Goal: Task Accomplishment & Management: Use online tool/utility

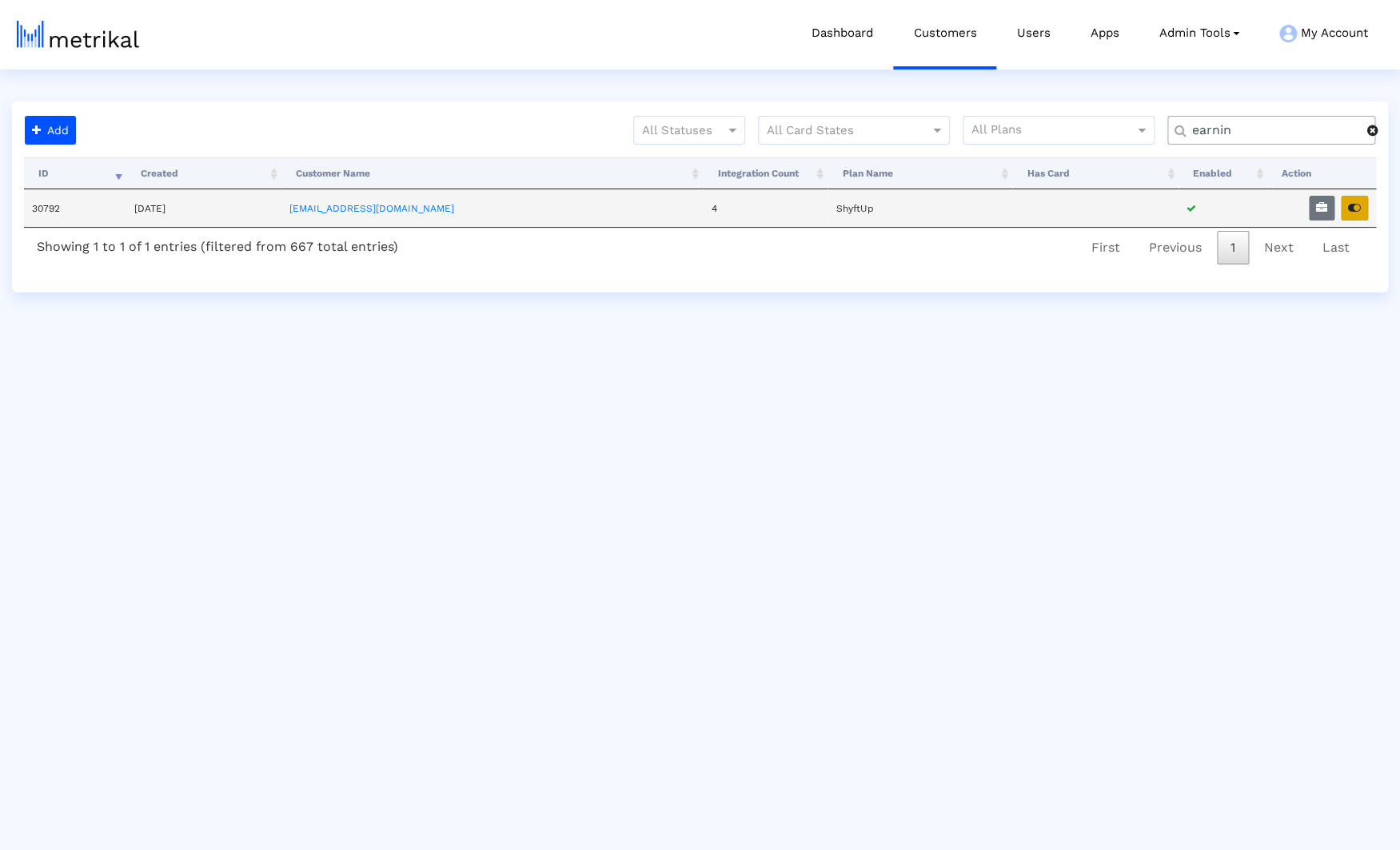
click at [1354, 208] on icon "button" at bounding box center [1354, 208] width 13 height 11
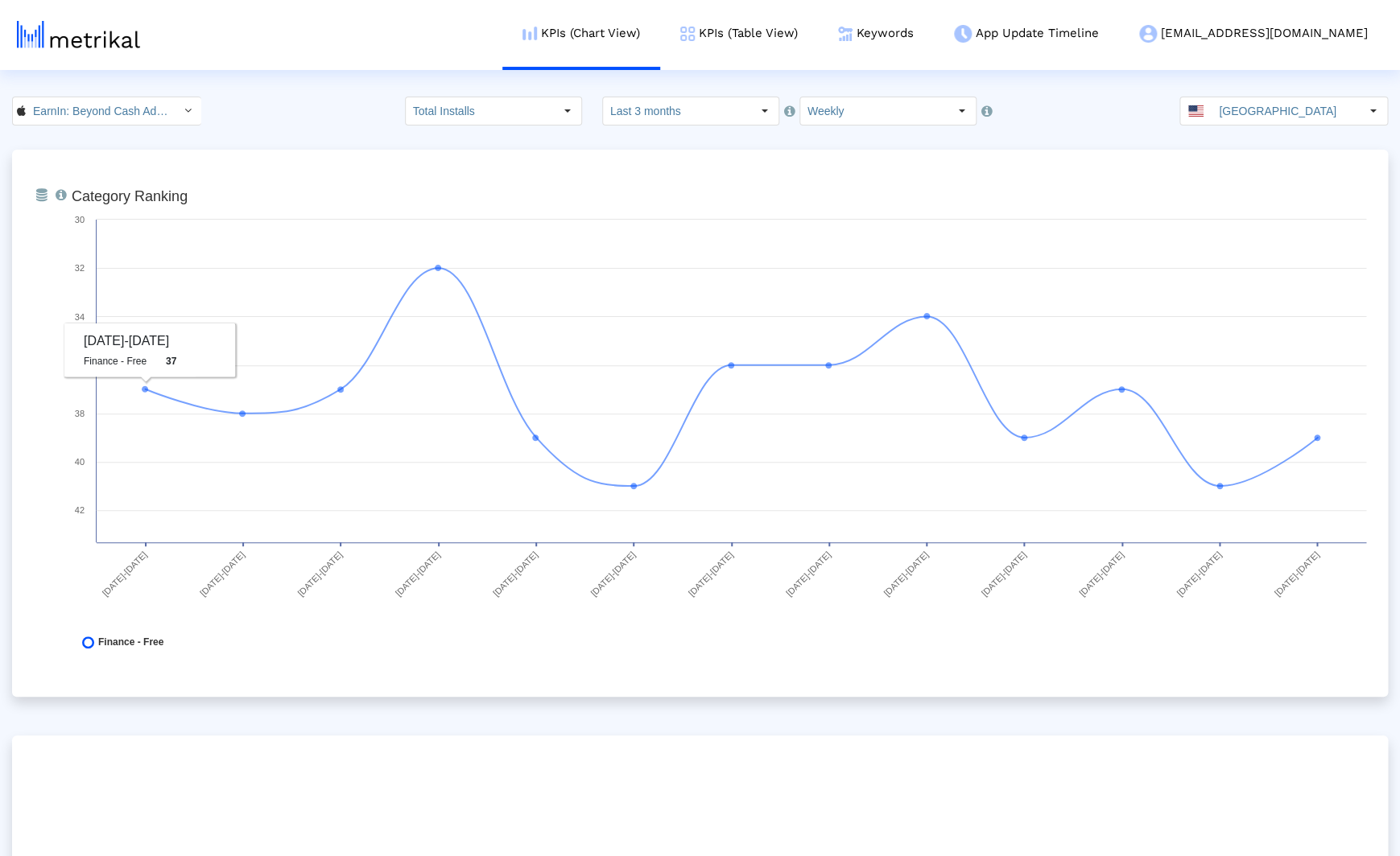
click at [266, 118] on div "EarnIn: Beyond Cash Advance < 723815926 > Total Installs Select how far back fr…" at bounding box center [700, 110] width 1400 height 29
click at [298, 119] on div "EarnIn: Beyond Cash Advance < 723815926 > Total Installs Select how far back fr…" at bounding box center [700, 110] width 1400 height 29
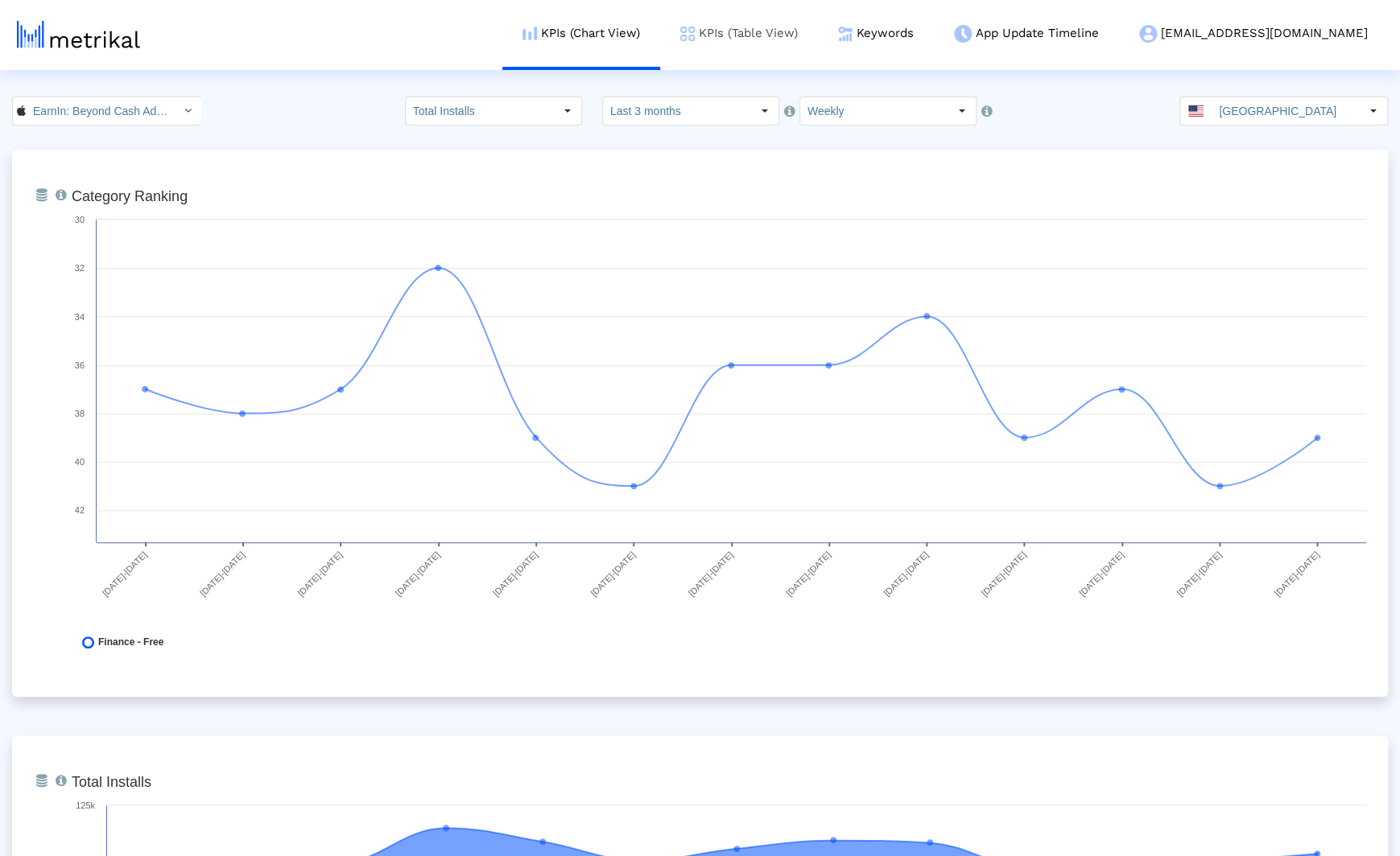
click at [797, 34] on link "KPIs (Table View)" at bounding box center [738, 33] width 157 height 67
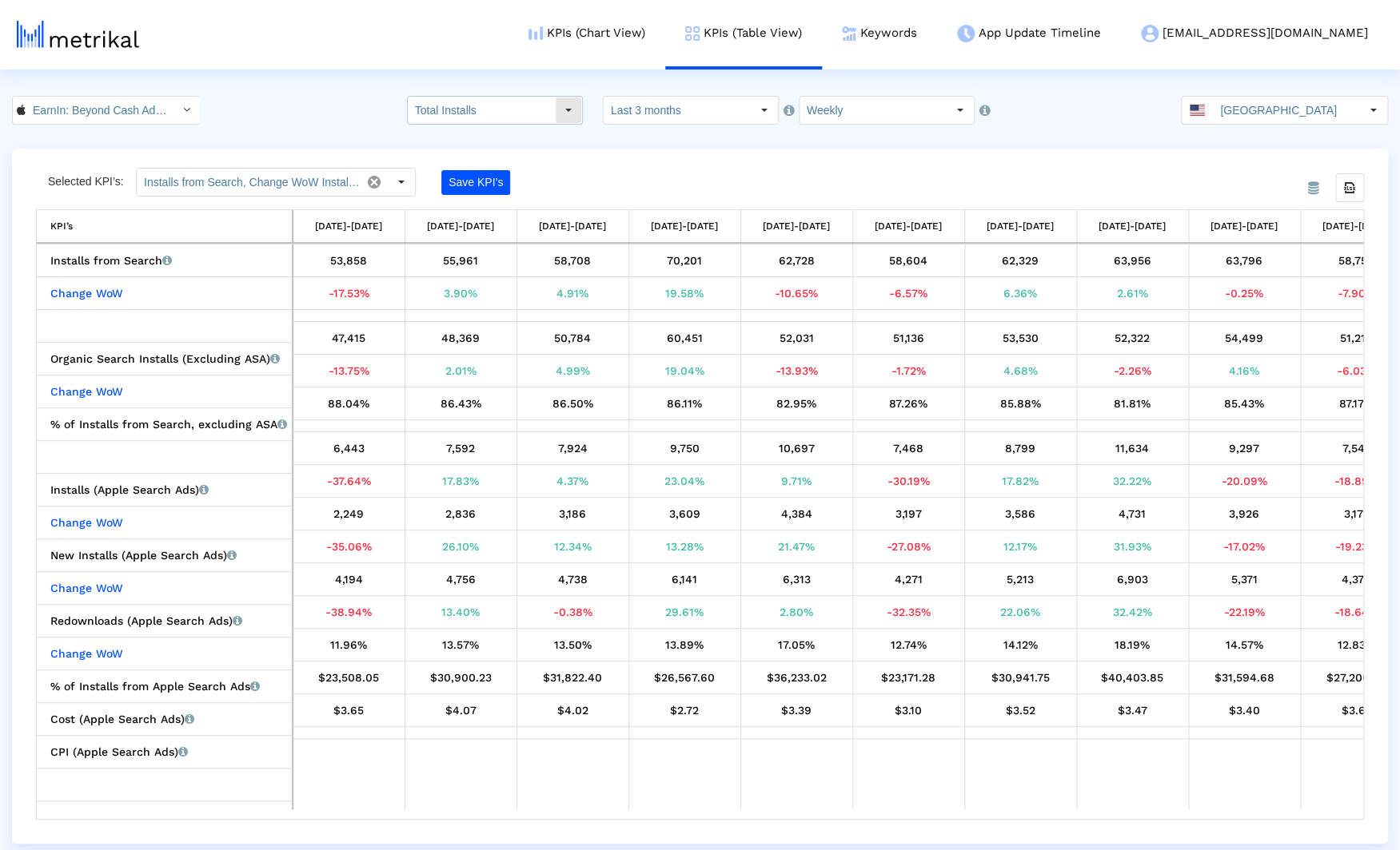
click at [461, 113] on input "Total Installs" at bounding box center [482, 110] width 147 height 28
click at [324, 109] on div "EarnIn: Beyond Cash Advance < 723815926 > Total Installs Select how far back fr…" at bounding box center [700, 109] width 1400 height 28
click at [273, 178] on input "Installs from Search, Change WoW Installs from Search, Organic Search Installs …" at bounding box center [249, 183] width 224 height 28
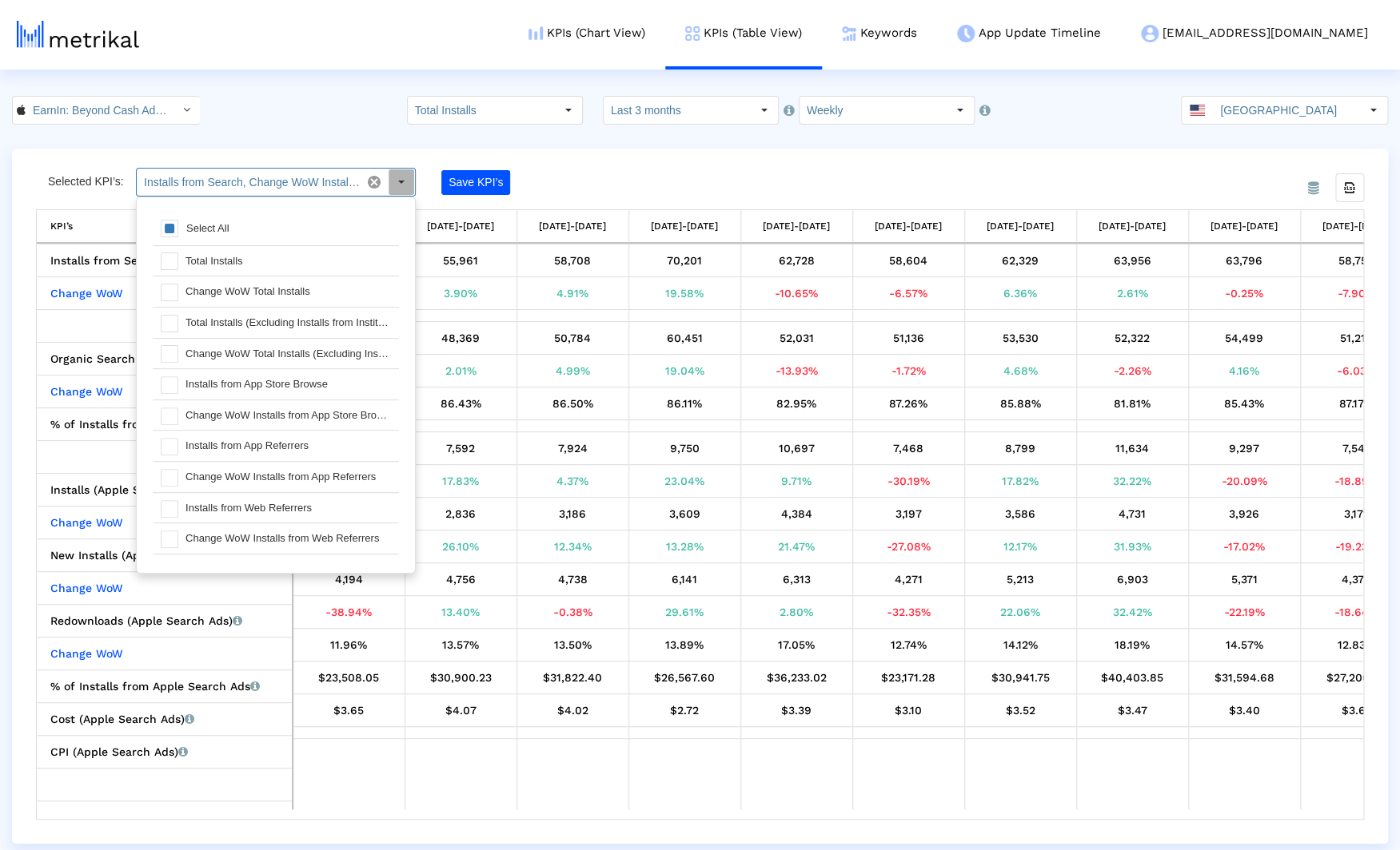
click at [273, 178] on input "Installs from Search, Change WoW Installs from Search, Organic Search Installs …" at bounding box center [249, 183] width 224 height 28
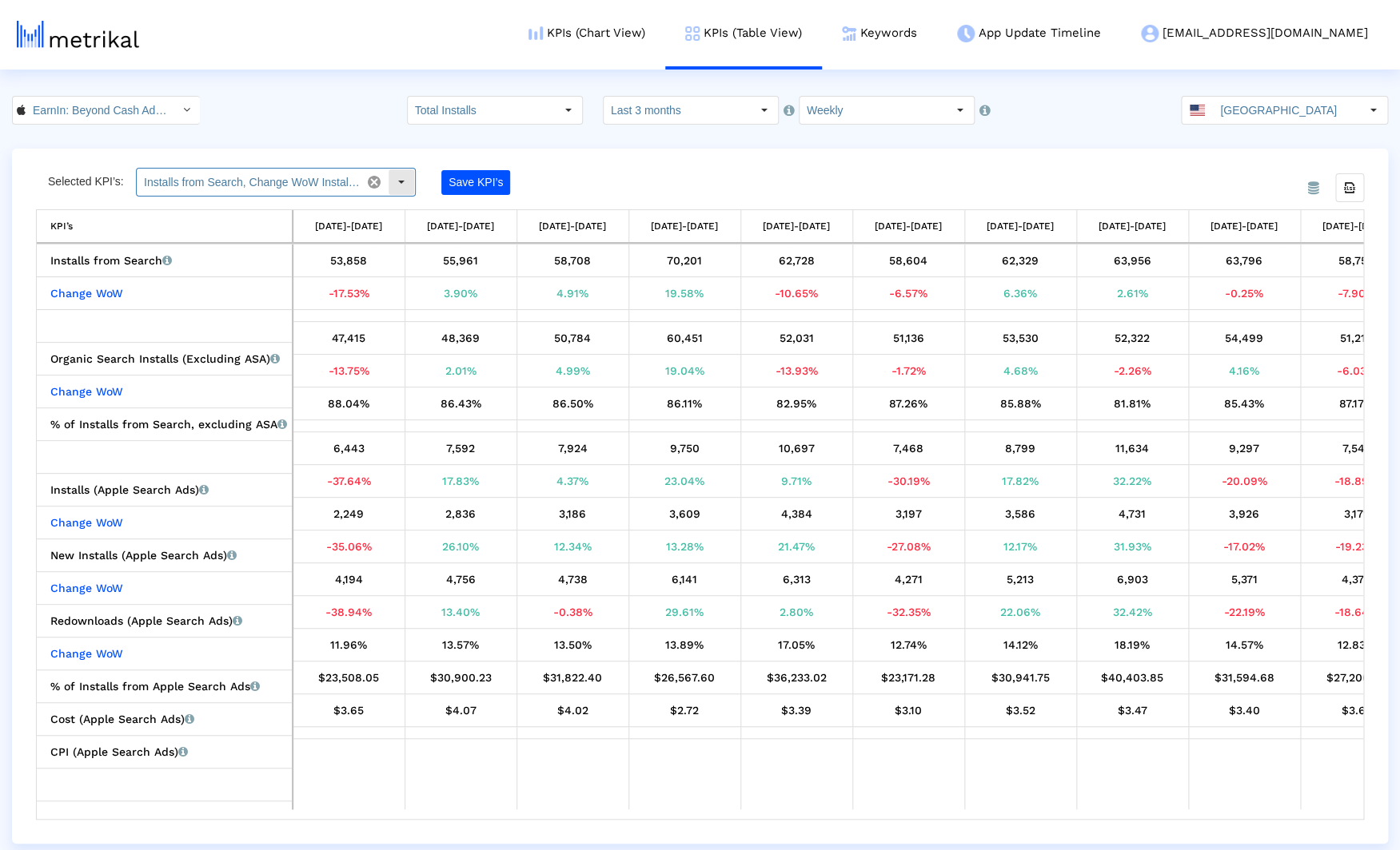
click at [273, 178] on input "Installs from Search, Change WoW Installs from Search, Organic Search Installs …" at bounding box center [249, 183] width 224 height 28
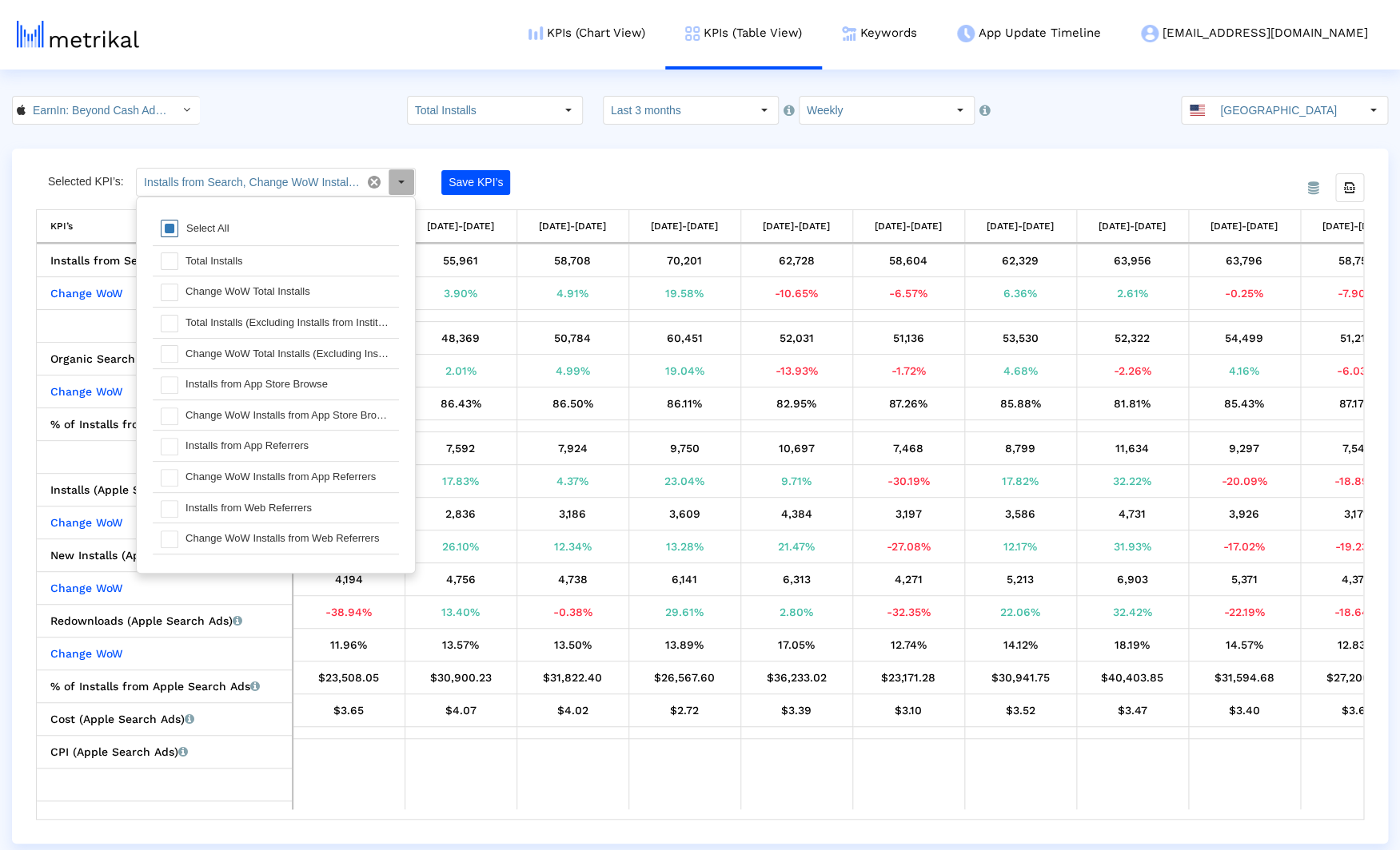
click at [172, 231] on span at bounding box center [169, 228] width 17 height 17
type input "Installs from Search, Change WoW Installs from Search, Organic Search Installs …"
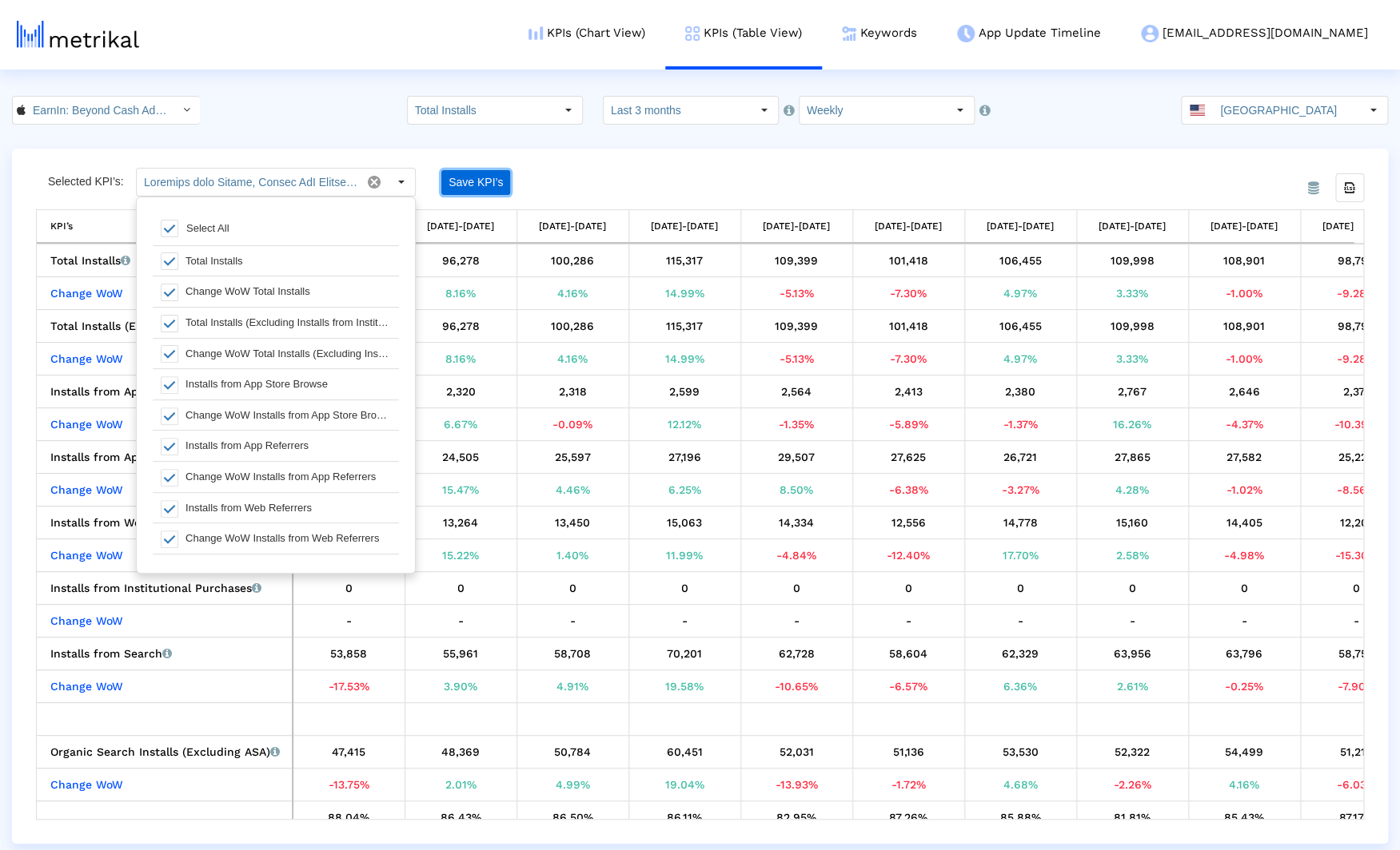
click at [499, 179] on button "Save KPI’s" at bounding box center [475, 182] width 69 height 25
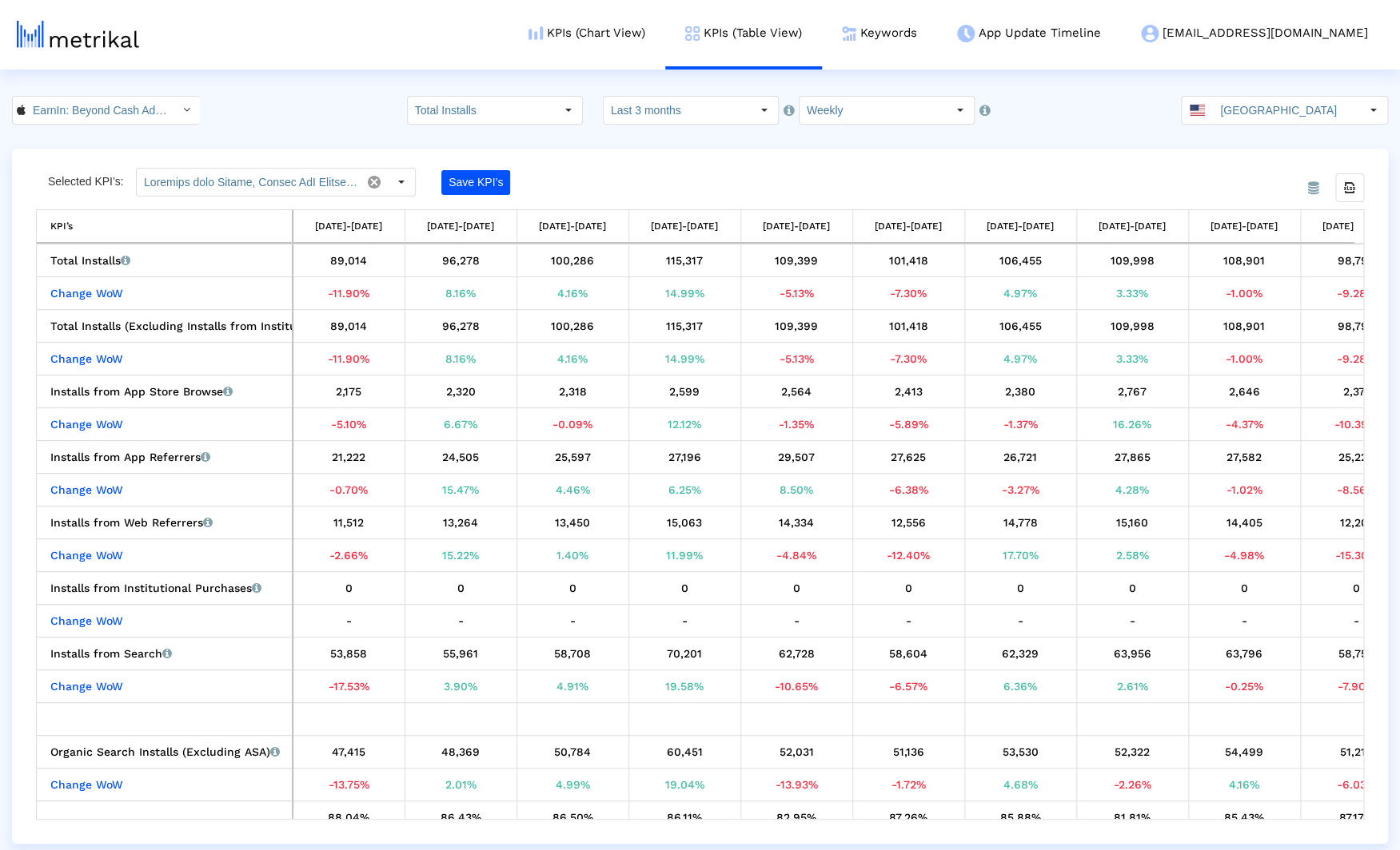
click at [611, 173] on div "Save KPI’s" at bounding box center [563, 182] width 243 height 28
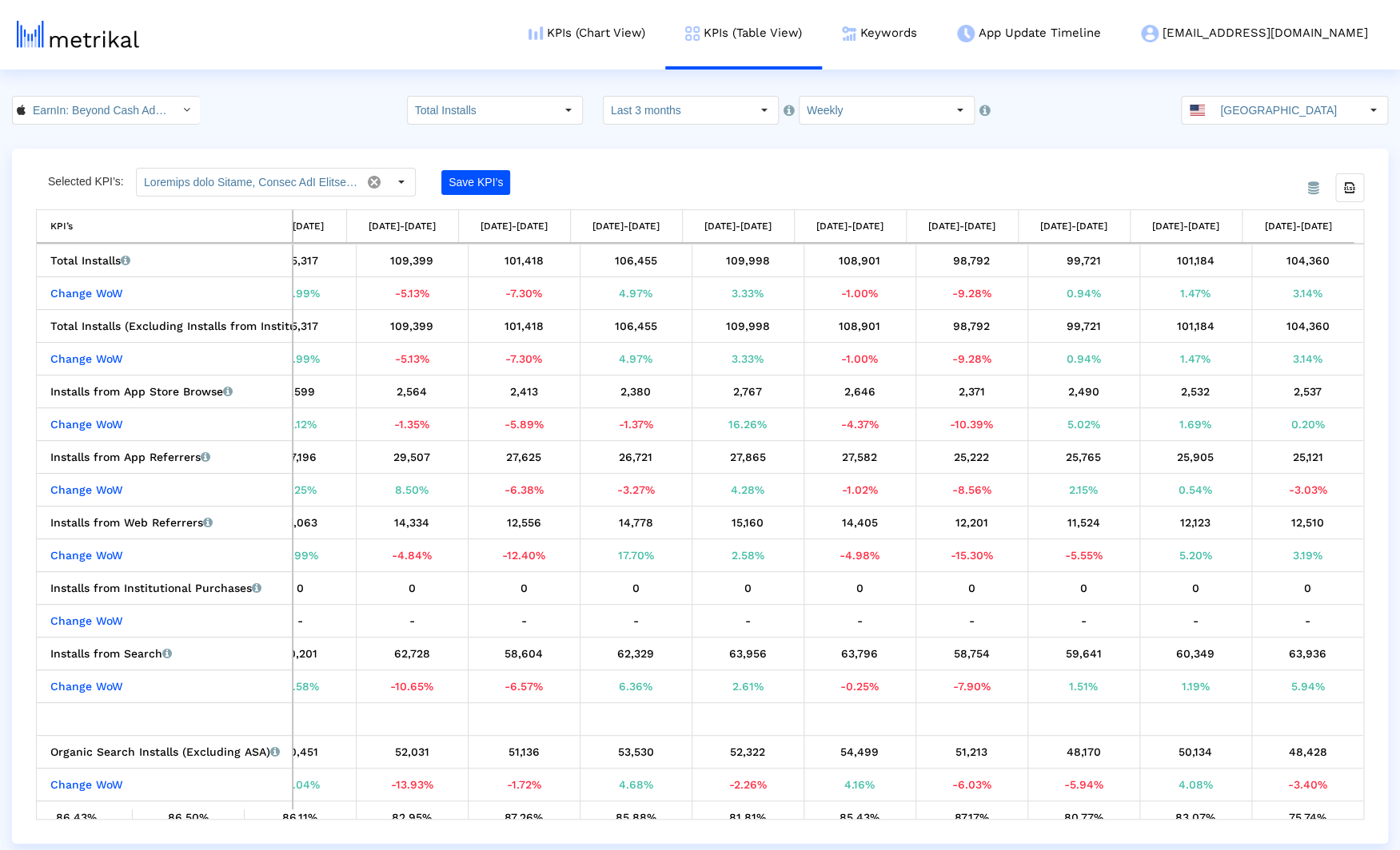
click at [284, 110] on div "EarnIn: Beyond Cash Advance < 723815926 > Total Installs Pull down to refresh..…" at bounding box center [700, 109] width 1400 height 28
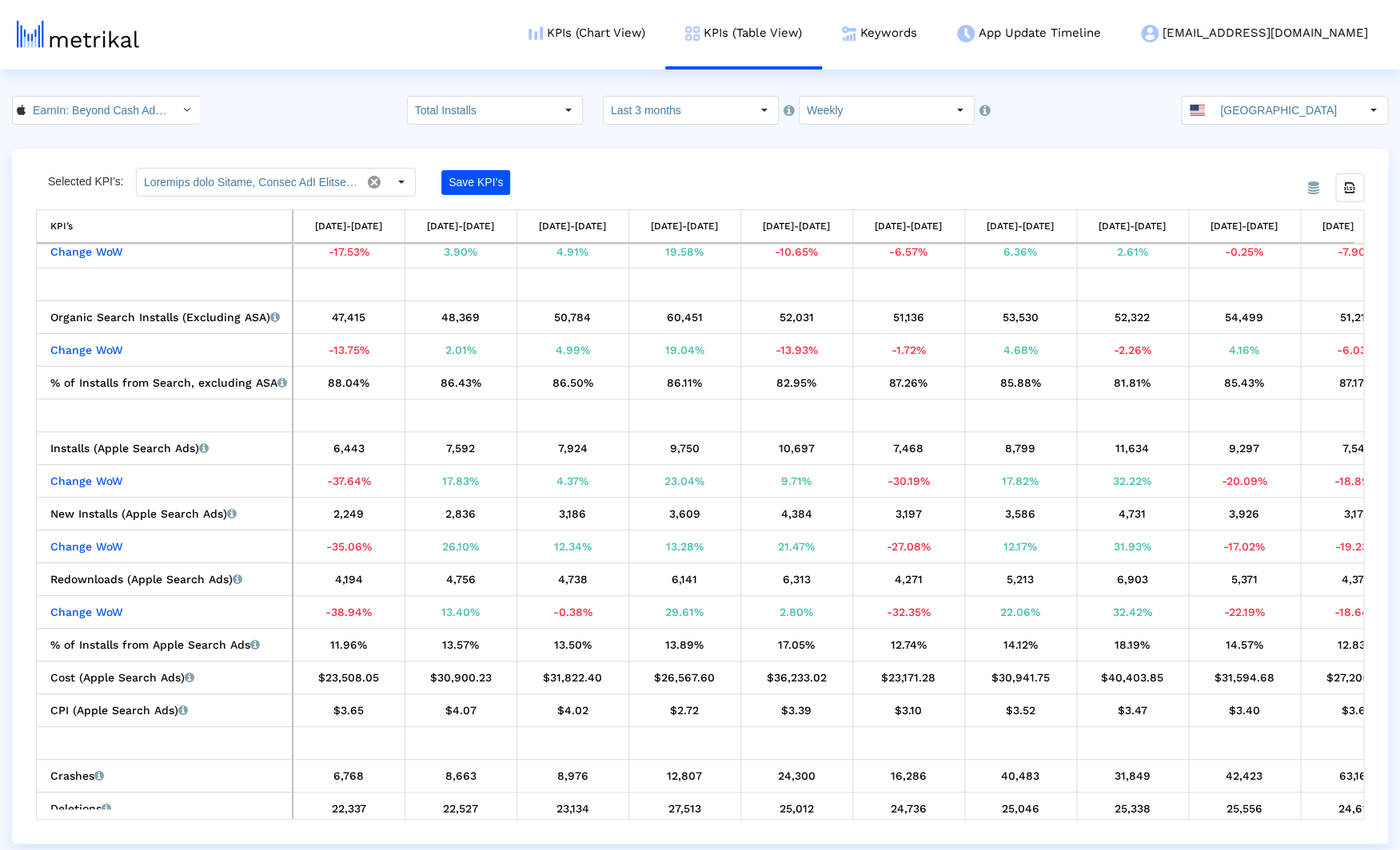
click at [588, 162] on div "From Database Selected KPI’s: Pull down to refresh... Release to refresh... Ref…" at bounding box center [700, 496] width 1376 height 696
click at [298, 114] on div "EarnIn: Beyond Cash Advance < 723815926 > Total Installs Pull down to refresh..…" at bounding box center [700, 109] width 1400 height 28
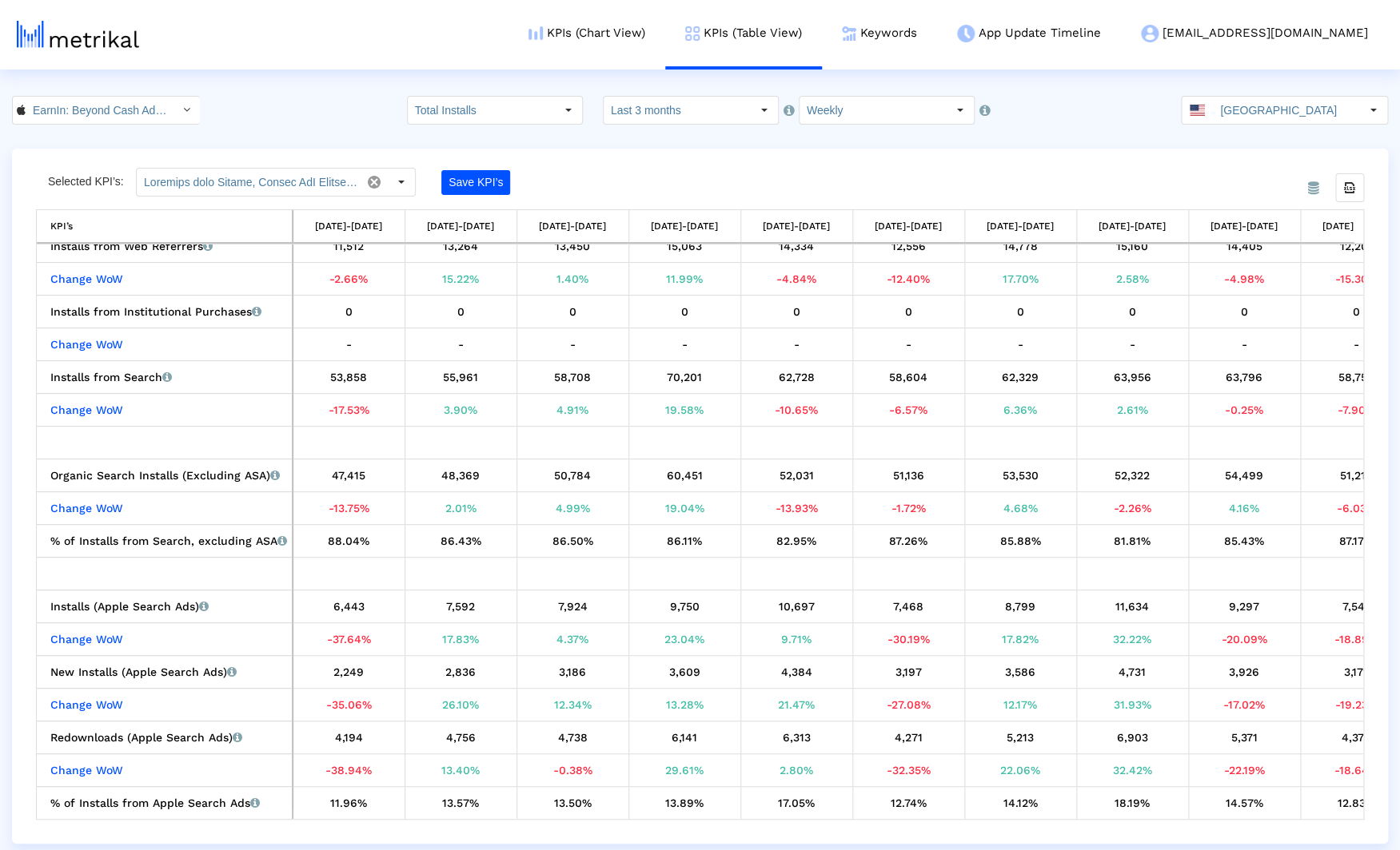
click at [267, 101] on div "EarnIn: Beyond Cash Advance < 723815926 > Total Installs Pull down to refresh..…" at bounding box center [700, 109] width 1400 height 28
